Goal: Task Accomplishment & Management: Manage account settings

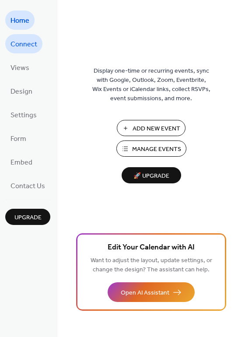
click at [22, 43] on span "Connect" at bounding box center [24, 45] width 27 height 14
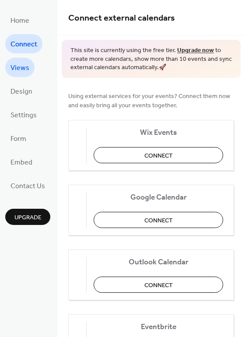
click at [21, 70] on span "Views" at bounding box center [20, 68] width 19 height 14
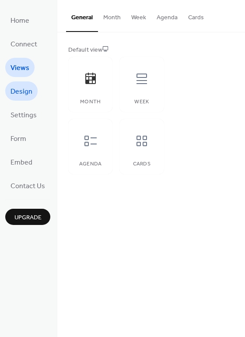
click at [25, 89] on span "Design" at bounding box center [22, 92] width 22 height 14
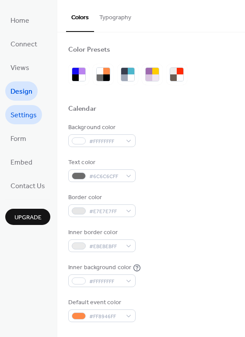
click at [22, 111] on span "Settings" at bounding box center [24, 116] width 26 height 14
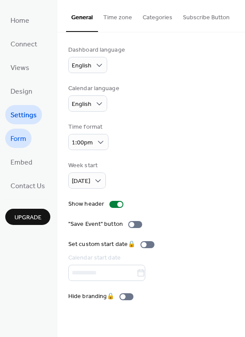
click at [21, 136] on span "Form" at bounding box center [19, 139] width 16 height 14
